Goal: Task Accomplishment & Management: Manage account settings

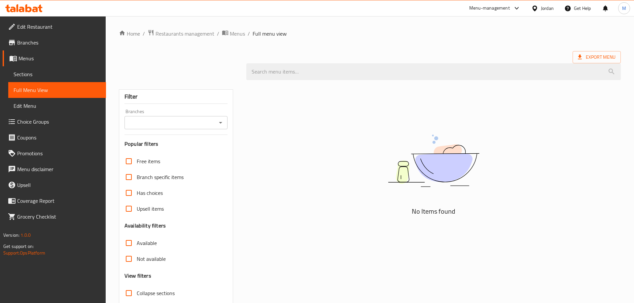
click at [301, 153] on div "No Items found" at bounding box center [433, 167] width 374 height 100
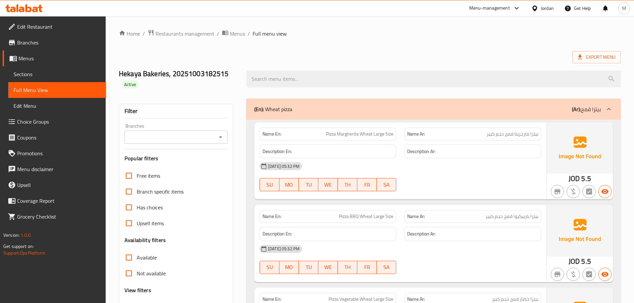
click at [515, 57] on div "Export Menu" at bounding box center [370, 57] width 502 height 12
click at [330, 107] on div "(En): Wheat pizza (Ar): بيتزا قمح" at bounding box center [427, 109] width 347 height 8
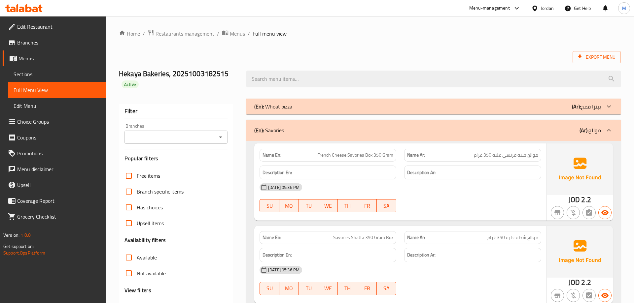
click at [348, 131] on div "(En): Savories (Ar): موالح" at bounding box center [427, 130] width 347 height 8
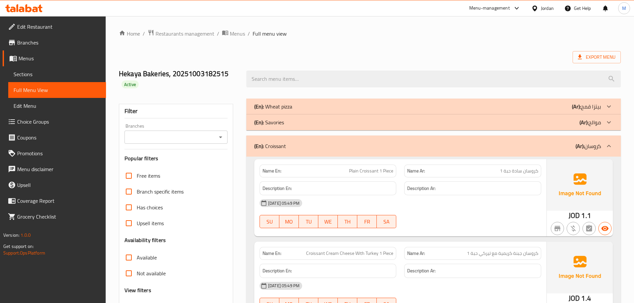
click at [381, 148] on div "(En): Croissant (Ar): كروسان" at bounding box center [427, 146] width 347 height 8
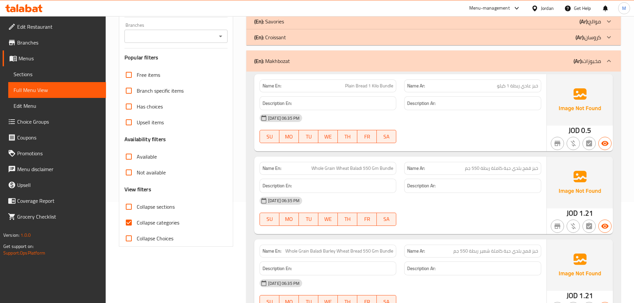
scroll to position [135, 0]
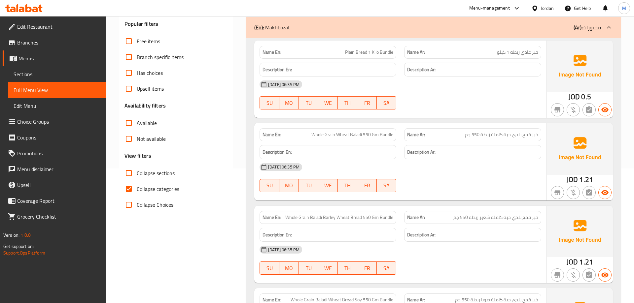
click at [531, 94] on div "04-10-2025 06:35 PM SU MO TU WE TH FR SA" at bounding box center [399, 95] width 289 height 37
click at [352, 49] on span "Plain Bread 1 Kilo Bundle" at bounding box center [369, 52] width 48 height 7
click at [502, 52] on span "خبز عادي ربطة 1 كيلو" at bounding box center [517, 52] width 41 height 7
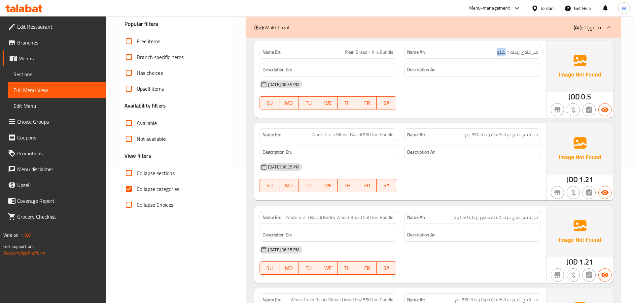
click at [502, 52] on span "خبز عادي ربطة 1 كيلو" at bounding box center [517, 52] width 41 height 7
click at [358, 168] on div "04-10-2025 06:35 PM" at bounding box center [399, 167] width 289 height 16
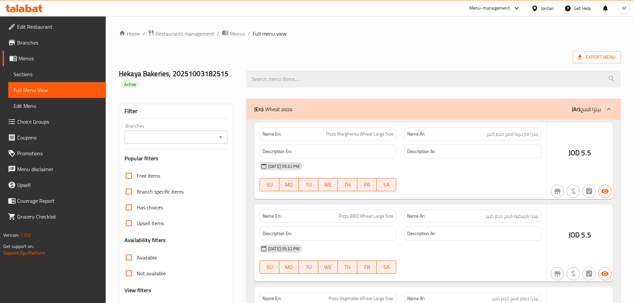
click at [50, 73] on span "Sections" at bounding box center [57, 74] width 87 height 8
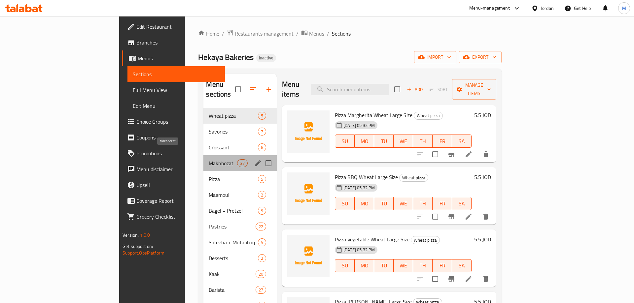
click at [209, 159] on span "Makhbozat" at bounding box center [223, 163] width 28 height 8
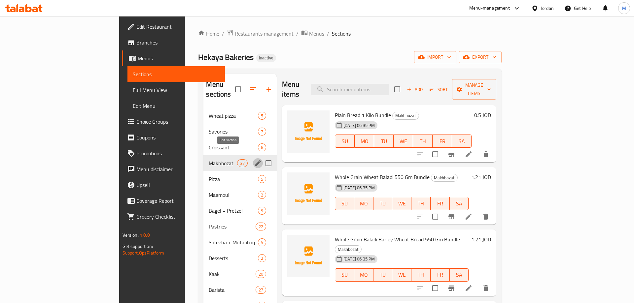
click at [255, 160] on icon "edit" at bounding box center [258, 163] width 6 height 6
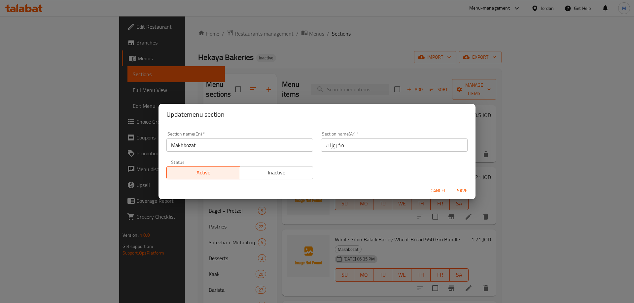
click at [223, 146] on input "Makhbozat" at bounding box center [239, 145] width 147 height 13
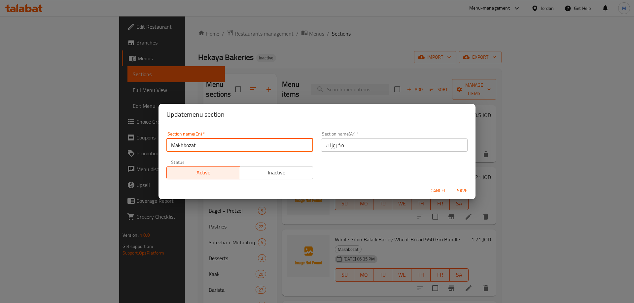
click at [255, 147] on input "Makhbozat" at bounding box center [239, 145] width 147 height 13
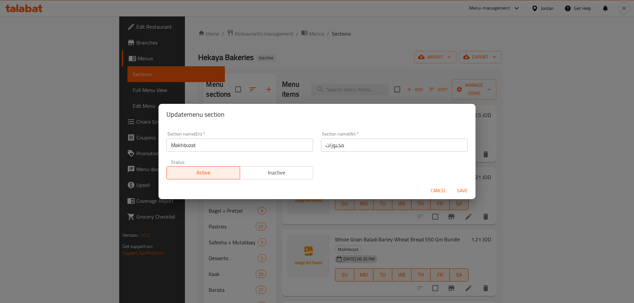
click at [279, 127] on div "Section name(En)   * Makhbozat Section name(En) * Section name(Ar)   * مخبوزات …" at bounding box center [316, 153] width 317 height 57
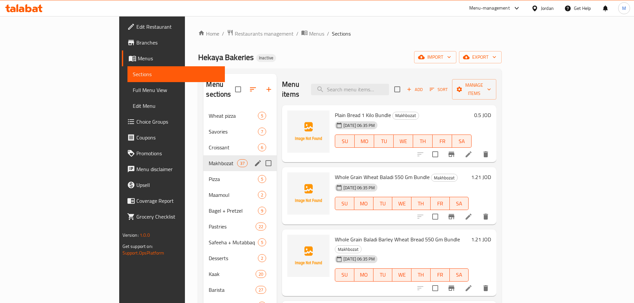
click at [254, 159] on icon "edit" at bounding box center [258, 163] width 8 height 8
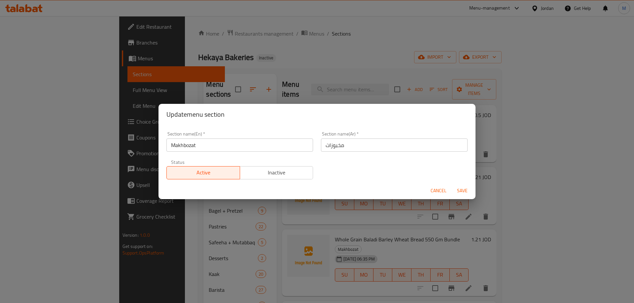
click at [341, 149] on input "مخبوزات" at bounding box center [394, 145] width 147 height 13
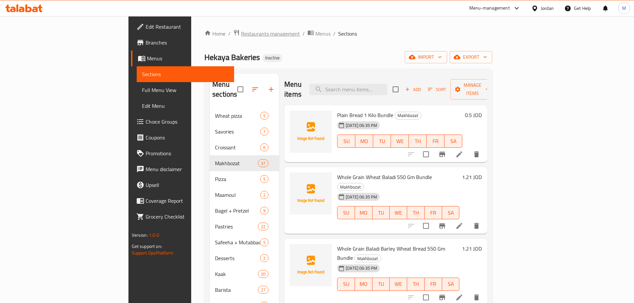
click at [241, 30] on span "Restaurants management" at bounding box center [270, 34] width 59 height 8
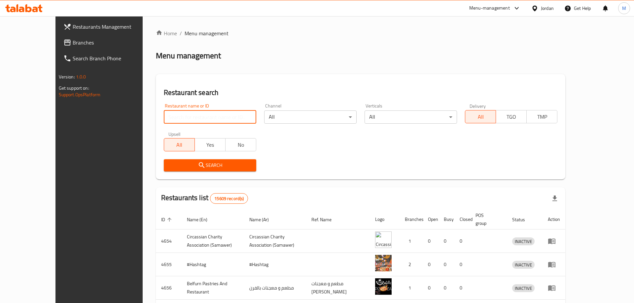
paste input "Precia Flowers"
type input "Precia Flowers"
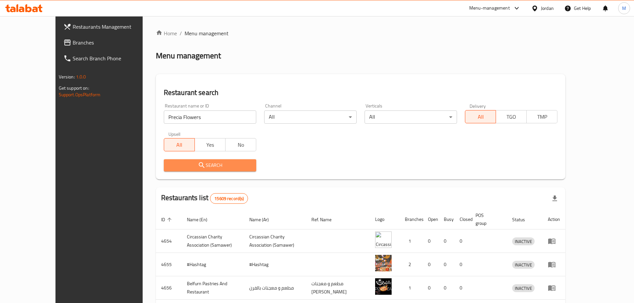
click at [169, 163] on span "Search" at bounding box center [210, 165] width 82 height 8
click at [151, 163] on div at bounding box center [317, 151] width 634 height 303
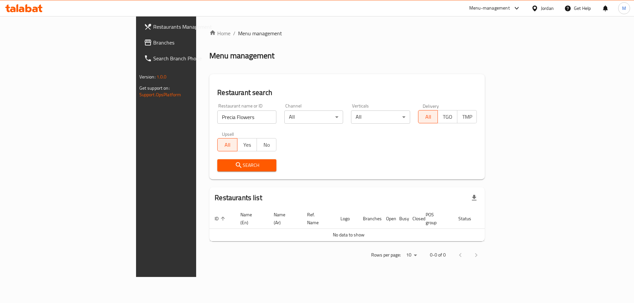
click at [356, 162] on div "Search" at bounding box center [346, 165] width 267 height 20
click at [542, 8] on div "Jordan" at bounding box center [547, 8] width 13 height 7
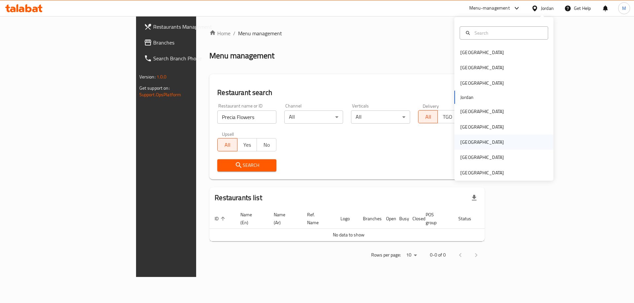
scroll to position [4, 0]
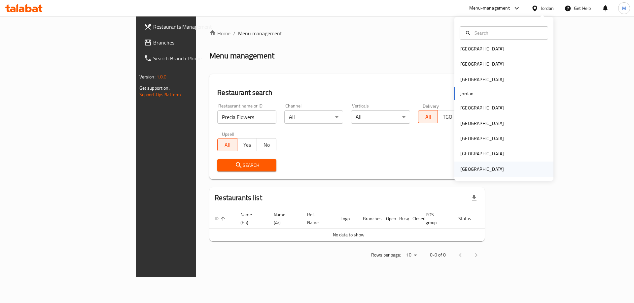
click at [475, 165] on div "United Arab Emirates" at bounding box center [482, 169] width 54 height 15
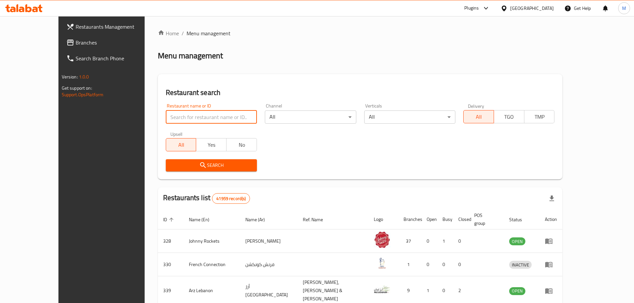
paste input "Precia Flowers"
type input "Precia Flowers"
click at [162, 158] on div "Search" at bounding box center [211, 165] width 99 height 20
click at [171, 167] on span "Search" at bounding box center [211, 165] width 81 height 8
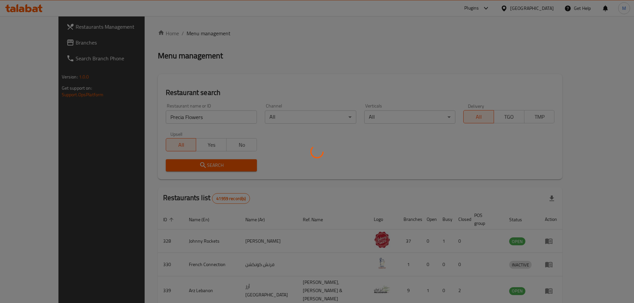
click at [155, 167] on div at bounding box center [317, 151] width 634 height 303
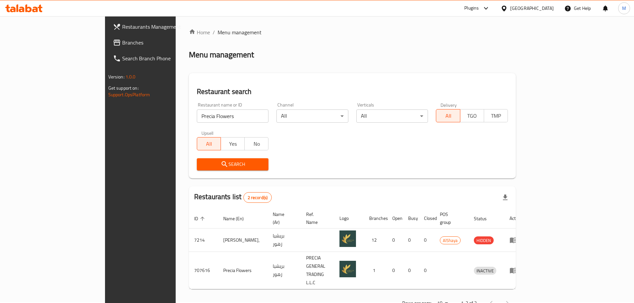
scroll to position [1, 0]
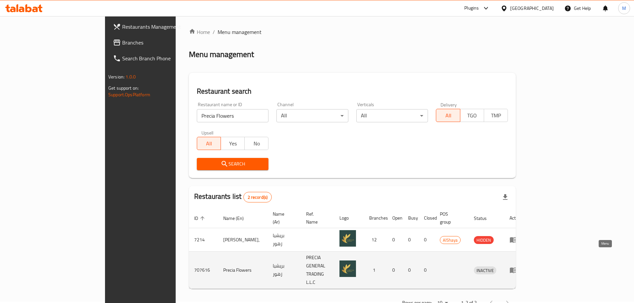
click at [517, 266] on icon "enhanced table" at bounding box center [513, 270] width 8 height 8
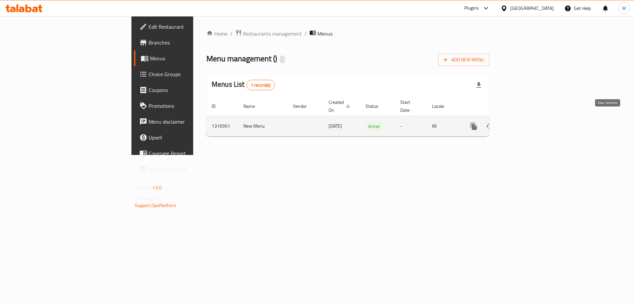
click at [525, 122] on icon "enhanced table" at bounding box center [521, 126] width 8 height 8
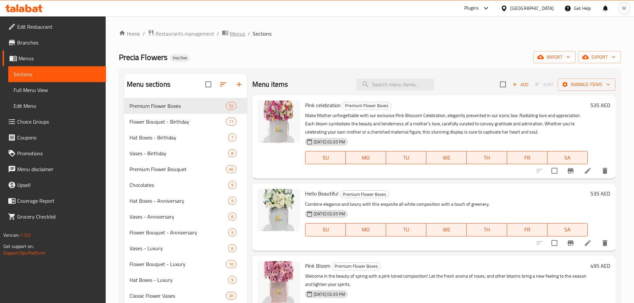
click at [240, 36] on span "Menus" at bounding box center [237, 34] width 15 height 8
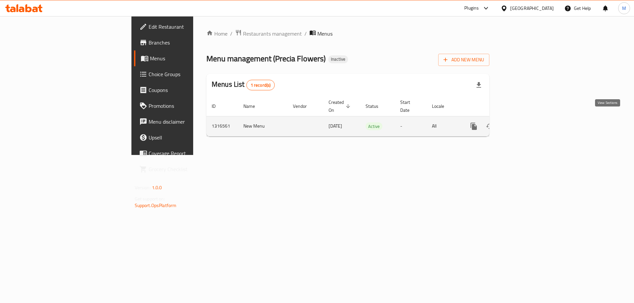
click at [529, 118] on link "enhanced table" at bounding box center [521, 126] width 16 height 16
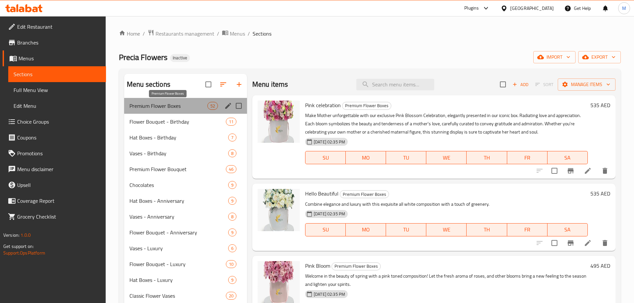
click at [169, 107] on span "Premium Flower Boxes" at bounding box center [168, 106] width 78 height 8
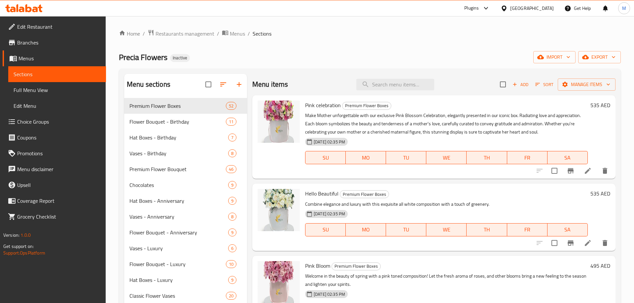
click at [298, 49] on div "Home / Restaurants management / Menus / Sections Precia Flowers Inactive import…" at bounding box center [370, 241] width 502 height 425
click at [393, 88] on input "search" at bounding box center [395, 85] width 78 height 12
paste input "51 Vibrant Red Roses"
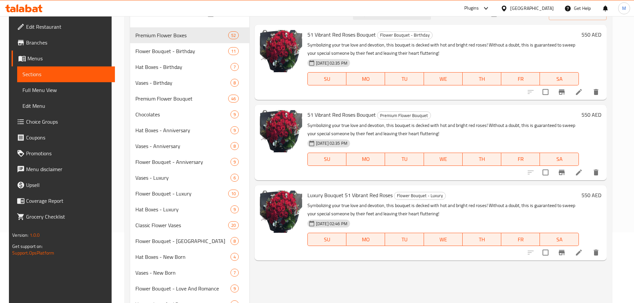
scroll to position [30, 0]
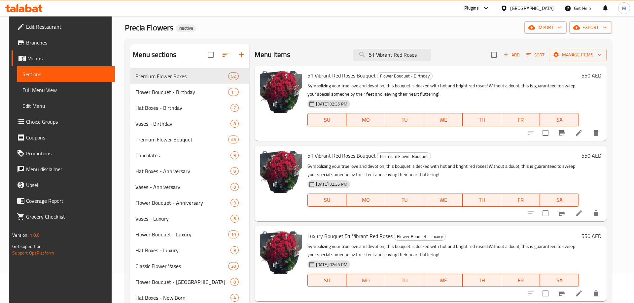
type input "51 Vibrant Red Roses"
click at [522, 8] on div "United Arab Emirates" at bounding box center [532, 8] width 44 height 7
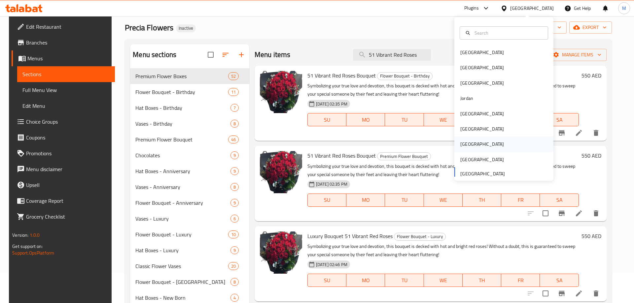
click at [481, 141] on div "Qatar" at bounding box center [503, 144] width 99 height 15
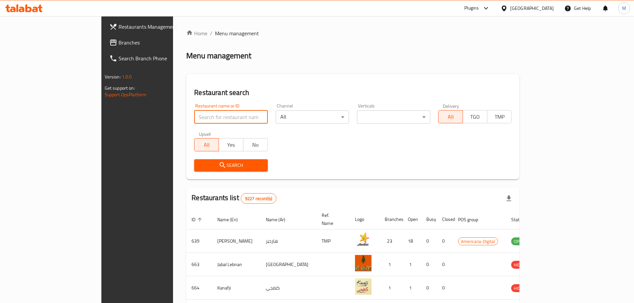
paste input "HyGreen"
type input "HyGreen"
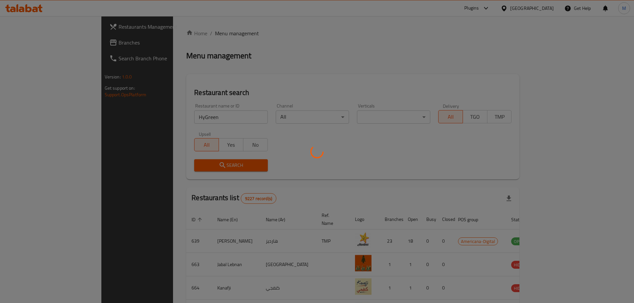
click at [194, 166] on div at bounding box center [317, 151] width 634 height 303
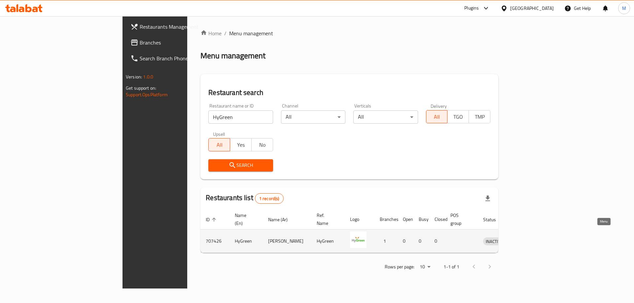
click at [526, 237] on icon "enhanced table" at bounding box center [523, 241] width 8 height 8
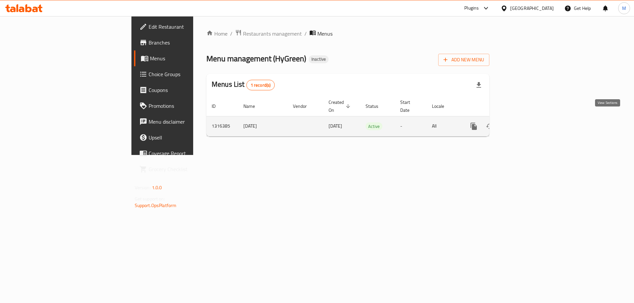
click at [529, 121] on link "enhanced table" at bounding box center [521, 126] width 16 height 16
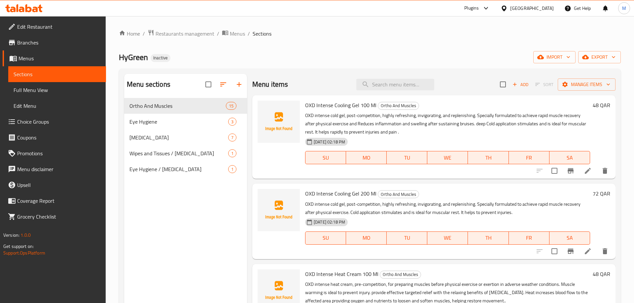
click at [233, 207] on div "Menu sections Ortho And Muscles 15 Eye Hygiene 3 Skin Care 7 Wipes and Tissues …" at bounding box center [185, 225] width 123 height 303
click at [289, 43] on div "Home / Restaurants management / Menus / Sections HyGreen Inactive import export…" at bounding box center [370, 205] width 502 height 353
click at [334, 47] on div "Home / Restaurants management / Menus / Sections HyGreen Inactive import export…" at bounding box center [370, 205] width 502 height 353
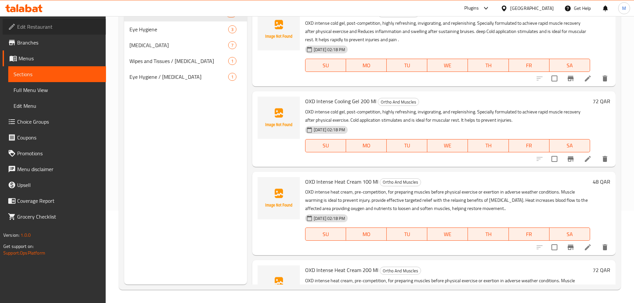
click at [42, 30] on span "Edit Restaurant" at bounding box center [59, 27] width 84 height 8
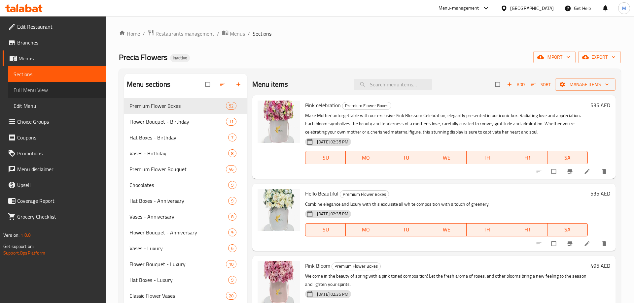
click at [33, 90] on span "Full Menu View" at bounding box center [57, 90] width 87 height 8
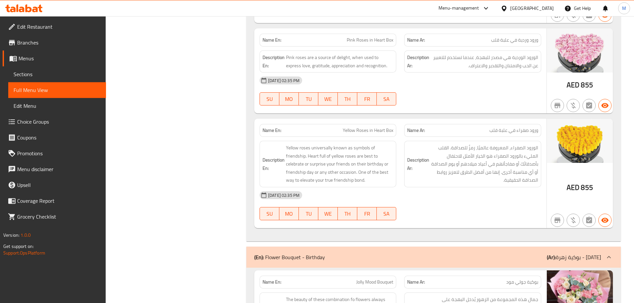
scroll to position [5521, 0]
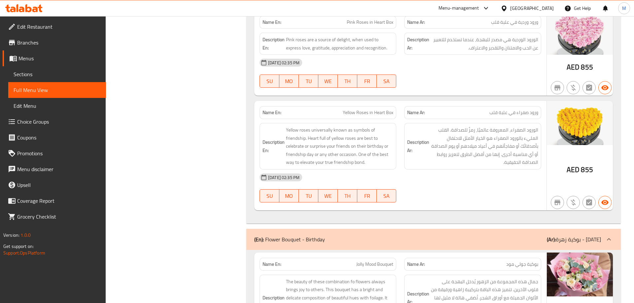
drag, startPoint x: 419, startPoint y: 205, endPoint x: 452, endPoint y: 56, distance: 152.8
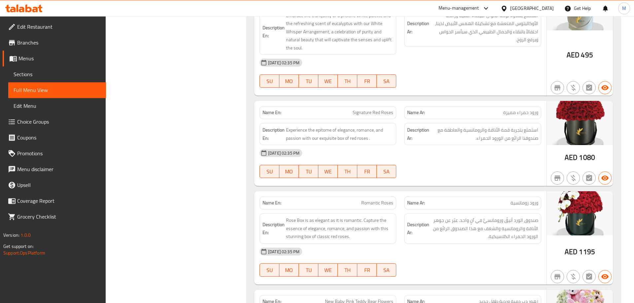
scroll to position [741, 0]
